Goal: Task Accomplishment & Management: Complete application form

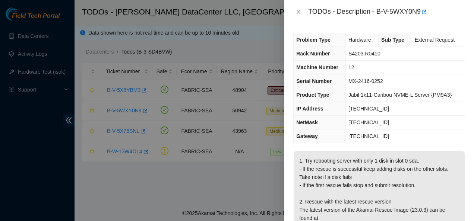
scroll to position [64, 0]
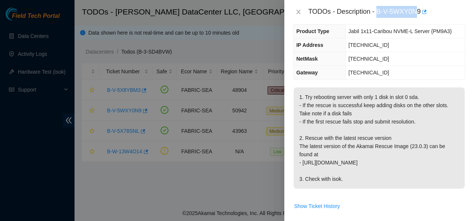
drag, startPoint x: 377, startPoint y: 12, endPoint x: 419, endPoint y: 14, distance: 41.4
click at [419, 14] on div "TODOs - Description - B-V-5WXY0N9" at bounding box center [386, 12] width 157 height 12
copy div "B-V-5WXY0N"
click at [300, 10] on icon "close" at bounding box center [298, 12] width 6 height 6
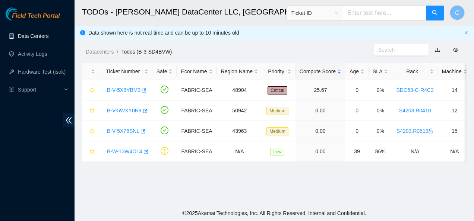
scroll to position [88, 0]
click at [22, 52] on link "Activity Logs" at bounding box center [32, 54] width 29 height 6
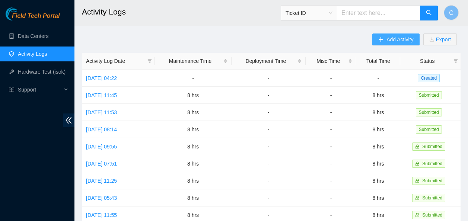
click at [392, 42] on span "Add Activity" at bounding box center [399, 39] width 27 height 8
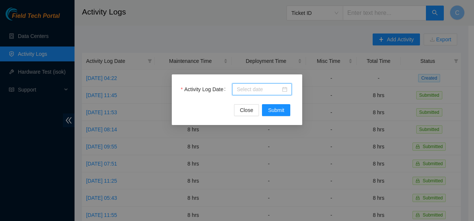
click at [243, 91] on input "Activity Log Date" at bounding box center [258, 89] width 44 height 8
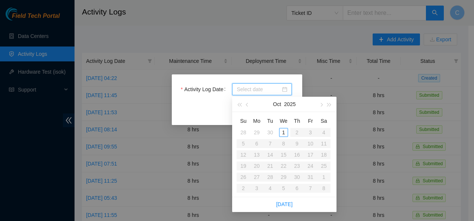
paste input "B-V-5WXY0N"
click at [284, 204] on link "[DATE]" at bounding box center [284, 204] width 16 height 6
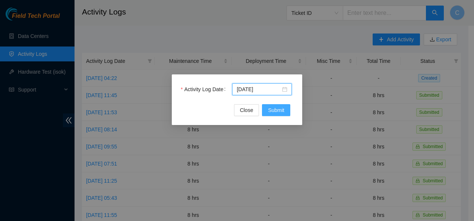
type input "[DATE]"
click at [274, 109] on span "Submit" at bounding box center [276, 110] width 16 height 8
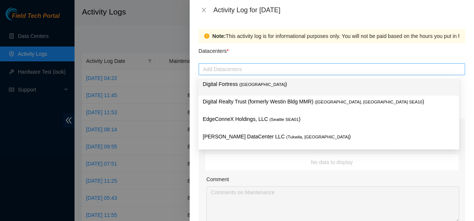
click at [236, 70] on div at bounding box center [331, 69] width 262 height 9
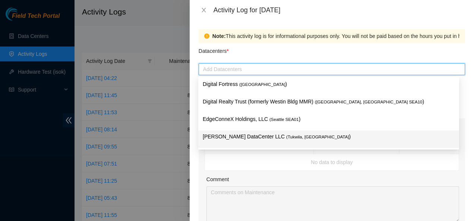
click at [223, 136] on p "[PERSON_NAME] DataCenter LLC ( [GEOGRAPHIC_DATA], [GEOGRAPHIC_DATA] )" at bounding box center [329, 137] width 252 height 9
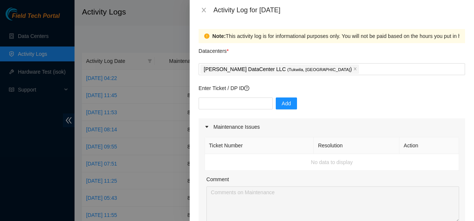
click at [200, 171] on div "Ticket Number Resolution Action No data to display Comment Duration 0 hrs 0 mins" at bounding box center [331, 200] width 266 height 128
click at [219, 104] on input "text" at bounding box center [235, 104] width 74 height 12
paste input "B-V-5WXY0N"
type input "B-V-5WXY0N9"
